Goal: Task Accomplishment & Management: Manage account settings

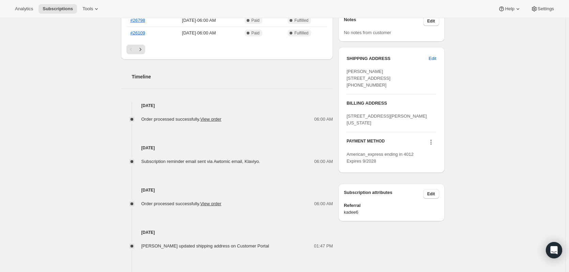
scroll to position [312, 0]
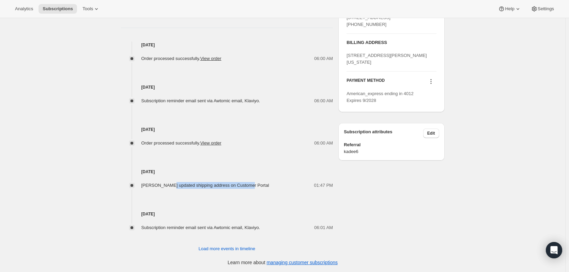
drag, startPoint x: 169, startPoint y: 187, endPoint x: 248, endPoint y: 185, distance: 79.3
click at [248, 185] on span "[PERSON_NAME] updated shipping address on Customer Portal" at bounding box center [205, 184] width 128 height 5
click at [279, 203] on div "[DATE] Subscription reminder email sent via Awtomic email, Klaviyo. 06:01 AM" at bounding box center [227, 210] width 212 height 42
drag, startPoint x: 153, startPoint y: 186, endPoint x: 238, endPoint y: 188, distance: 84.8
click at [238, 188] on div "[DATE] Order processed successfully. View order 06:00 AM [DATE] Subscription re…" at bounding box center [227, 136] width 212 height 189
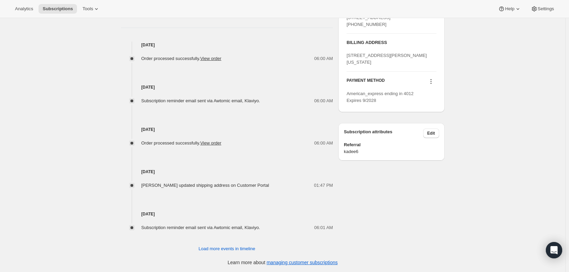
click at [256, 218] on div "Subscription reminder email sent via Awtomic email, Klaviyo. 06:01 AM" at bounding box center [227, 224] width 212 height 14
click at [224, 248] on span "Load more events in timeline" at bounding box center [226, 248] width 57 height 7
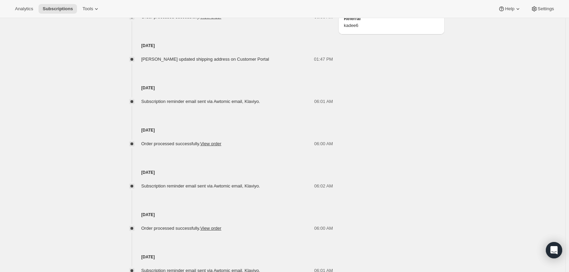
scroll to position [278, 0]
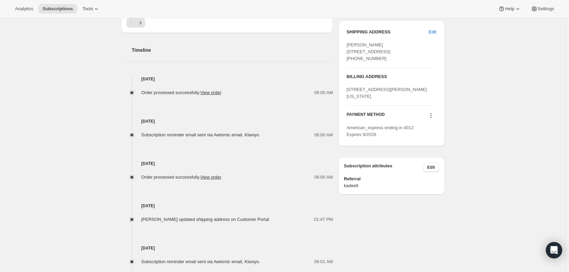
drag, startPoint x: 154, startPoint y: 134, endPoint x: 258, endPoint y: 138, distance: 104.2
click at [258, 138] on div "[DATE] Order processed successfully. View order 06:00 AM [DATE] Subscription re…" at bounding box center [227, 276] width 212 height 400
click at [272, 147] on div "[DATE] Order processed successfully. View order 06:00 AM" at bounding box center [227, 159] width 212 height 42
drag, startPoint x: 272, startPoint y: 216, endPoint x: 145, endPoint y: 218, distance: 127.0
click at [145, 218] on div "[PERSON_NAME] updated shipping address on Customer Portal 01:47 PM" at bounding box center [227, 219] width 212 height 7
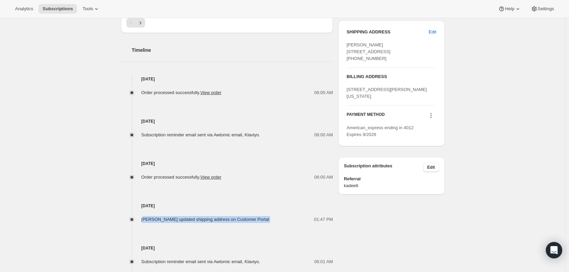
click at [296, 216] on div "01:47 PM" at bounding box center [303, 219] width 60 height 7
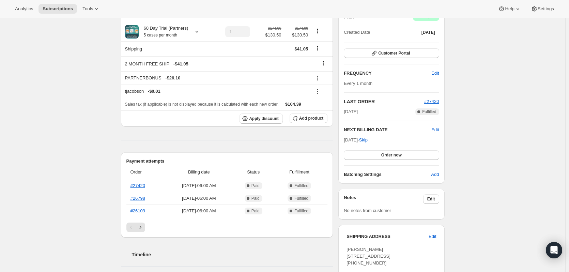
scroll to position [0, 0]
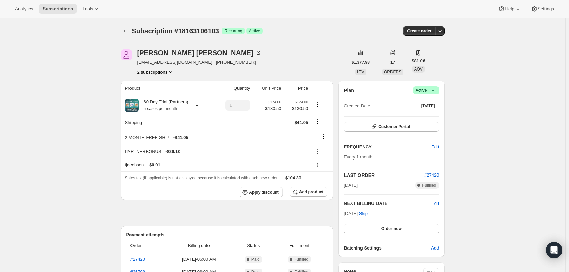
click at [162, 71] on button "2 subscriptions" at bounding box center [155, 71] width 37 height 7
click at [162, 86] on span "15251439927" at bounding box center [157, 84] width 47 height 7
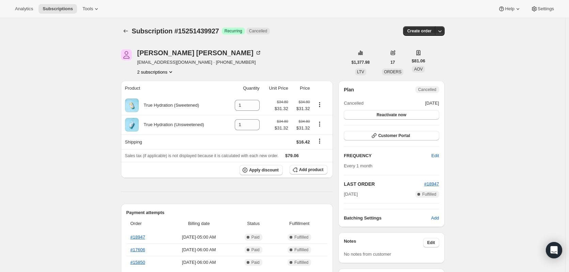
click at [156, 73] on button "2 subscriptions" at bounding box center [155, 71] width 37 height 7
click at [155, 102] on div "15251439927 Info Current 18163106103" at bounding box center [157, 90] width 55 height 27
click at [155, 97] on span "18163106103" at bounding box center [147, 96] width 27 height 5
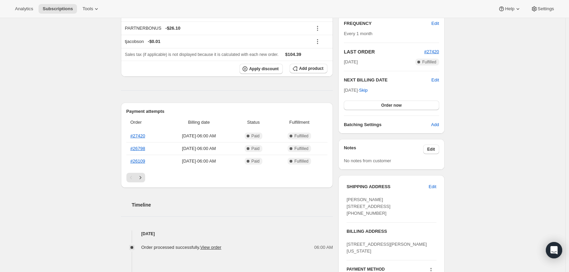
scroll to position [170, 0]
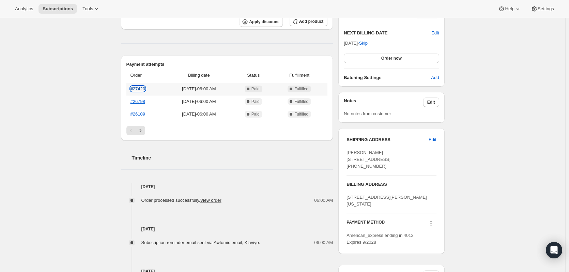
click at [143, 86] on link "#27420" at bounding box center [137, 88] width 15 height 5
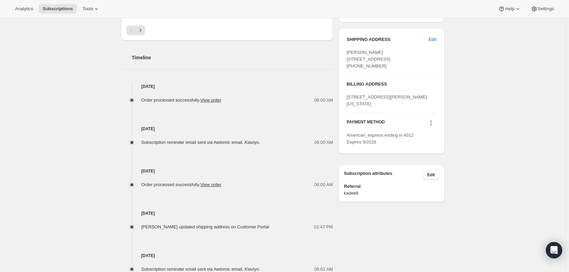
scroll to position [312, 0]
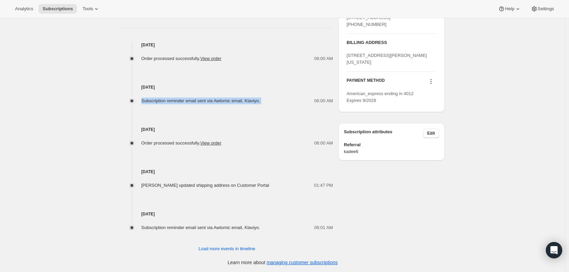
drag, startPoint x: 270, startPoint y: 101, endPoint x: 144, endPoint y: 100, distance: 126.3
click at [144, 100] on div "Subscription reminder email sent via Awtomic email, Klaviyo. 06:00 AM" at bounding box center [227, 100] width 212 height 7
click at [227, 116] on div "[DATE] Order processed successfully. View order 06:00 AM" at bounding box center [227, 125] width 212 height 42
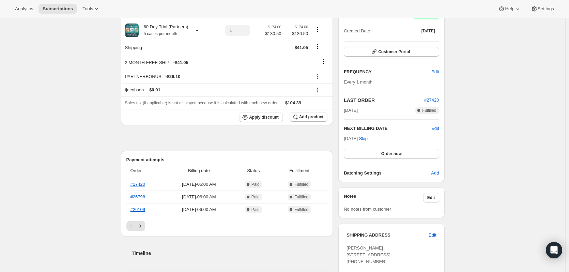
scroll to position [170, 0]
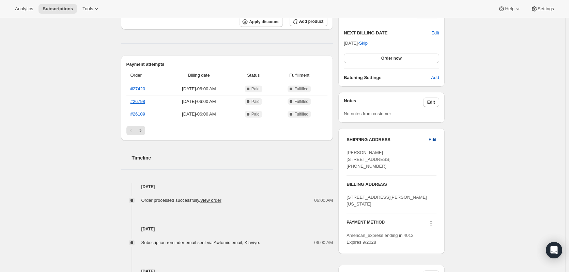
click at [436, 139] on span "Edit" at bounding box center [431, 139] width 7 height 7
select select "VA"
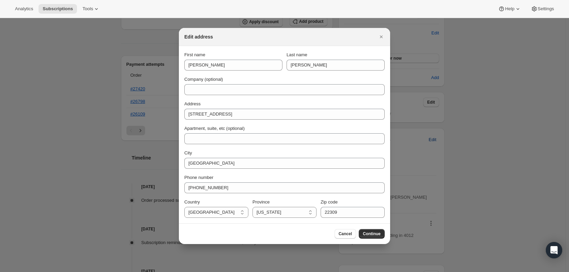
scroll to position [0, 0]
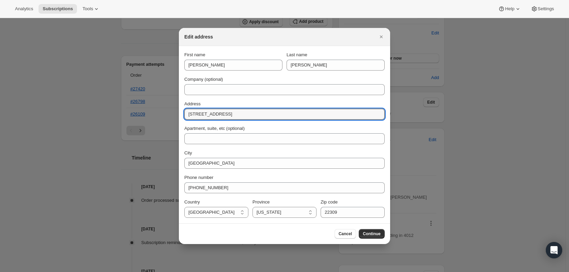
drag, startPoint x: 265, startPoint y: 115, endPoint x: 140, endPoint y: 116, distance: 125.3
drag, startPoint x: 213, startPoint y: 113, endPoint x: 242, endPoint y: 169, distance: 63.2
click at [213, 113] on input "[STREET_ADDRESS]" at bounding box center [284, 114] width 200 height 11
type input "[STREET_ADDRESS]"
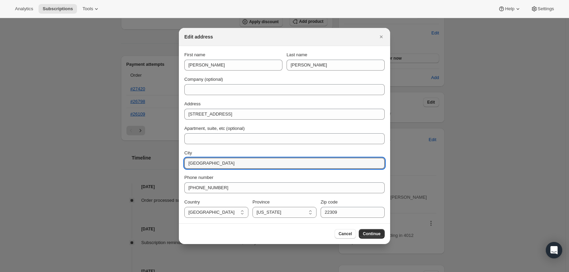
drag, startPoint x: 218, startPoint y: 164, endPoint x: 164, endPoint y: 163, distance: 53.5
type input "[US_STATE]"
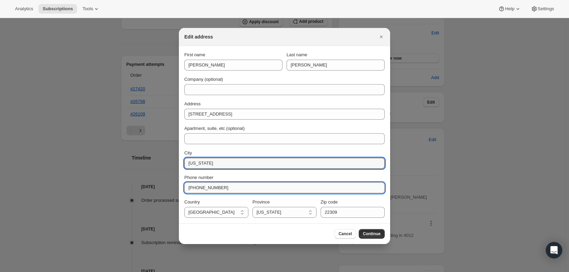
click at [231, 189] on input "[PHONE_NUMBER]" at bounding box center [284, 187] width 200 height 11
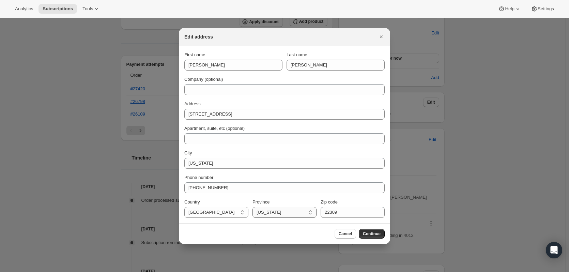
drag, startPoint x: 294, startPoint y: 212, endPoint x: 291, endPoint y: 212, distance: 3.7
click at [294, 212] on select "[US_STATE] [US_STATE] [US_STATE] [US_STATE] [US_STATE] [US_STATE] [US_STATE] [U…" at bounding box center [284, 212] width 64 height 11
select select "UT"
click at [252, 207] on select "[US_STATE] [US_STATE] [US_STATE] [US_STATE] [US_STATE] [US_STATE] [US_STATE] [U…" at bounding box center [284, 212] width 64 height 11
click at [344, 211] on input "22309" at bounding box center [352, 212] width 64 height 11
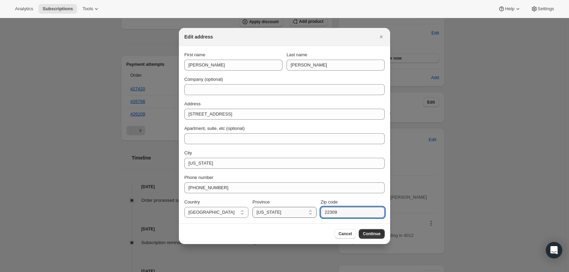
drag, startPoint x: 344, startPoint y: 211, endPoint x: 314, endPoint y: 212, distance: 30.3
click at [314, 212] on div "Country [GEOGRAPHIC_DATA] [GEOGRAPHIC_DATA] [US_STATE] [US_STATE] [US_STATE] [U…" at bounding box center [284, 207] width 200 height 19
type input "84780"
click at [377, 233] on span "Continue" at bounding box center [372, 233] width 18 height 5
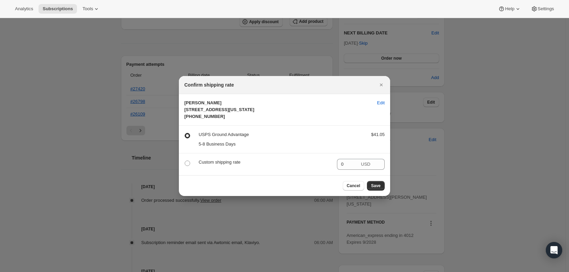
click at [210, 170] on div "Custom shipping rate" at bounding box center [264, 164] width 133 height 11
click at [214, 165] on p "Custom shipping rate" at bounding box center [264, 162] width 133 height 7
click at [187, 166] on span ":rii:" at bounding box center [187, 162] width 5 height 5
click at [185, 161] on input ":rii:" at bounding box center [185, 160] width 0 height 0
radio input "true"
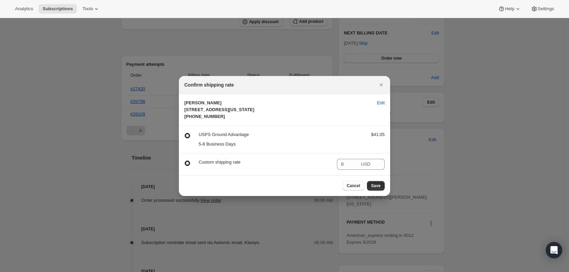
radio input "false"
click at [375, 188] on span "Save" at bounding box center [376, 185] width 10 height 5
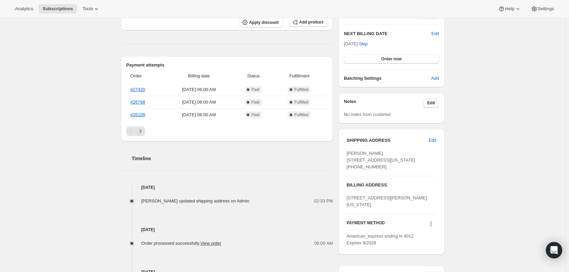
scroll to position [272, 0]
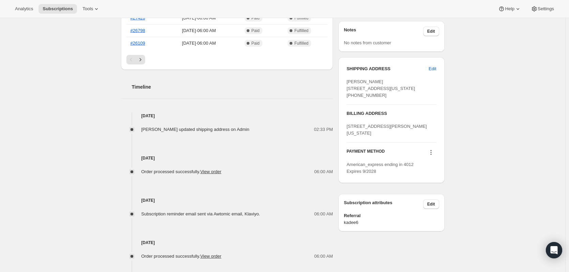
click at [502, 147] on div "Subscription #18163106103. This page is ready Subscription #18163106103 Success…" at bounding box center [282, 44] width 565 height 597
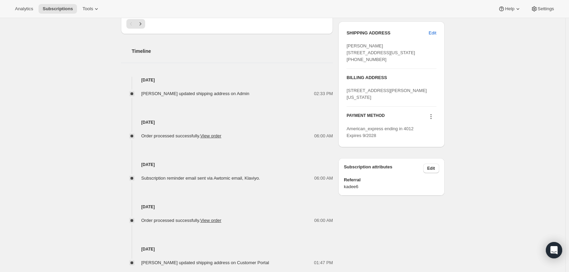
scroll to position [343, 0]
